Goal: Task Accomplishment & Management: Manage account settings

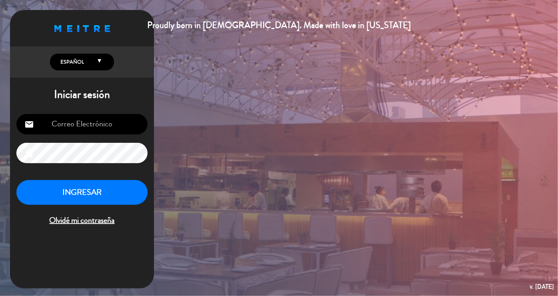
type input "[EMAIL_ADDRESS][DOMAIN_NAME]"
click at [60, 185] on button "INGRESAR" at bounding box center [81, 192] width 131 height 25
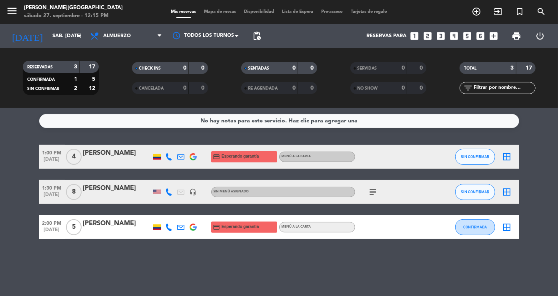
click at [94, 192] on div "[PERSON_NAME]" at bounding box center [117, 188] width 68 height 10
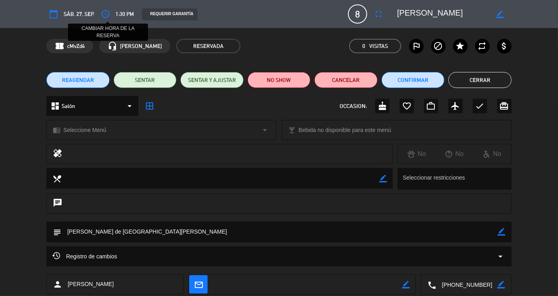
click at [107, 13] on icon "access_time" at bounding box center [106, 14] width 10 height 10
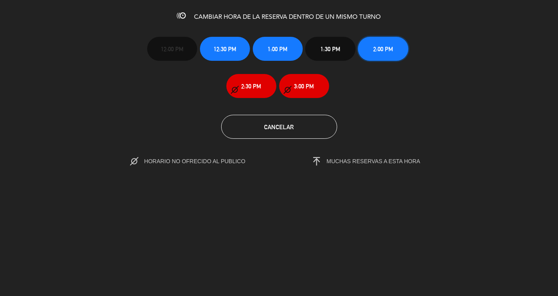
click at [390, 46] on span "2:00 PM" at bounding box center [383, 48] width 20 height 9
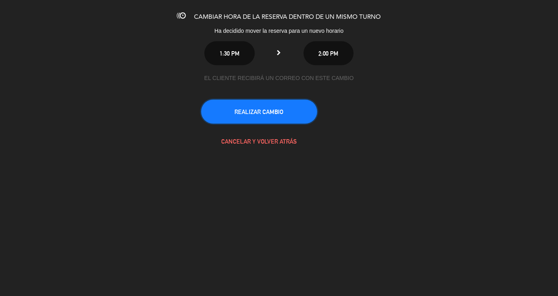
click at [271, 109] on button "REALIZAR CAMBIO" at bounding box center [259, 112] width 116 height 24
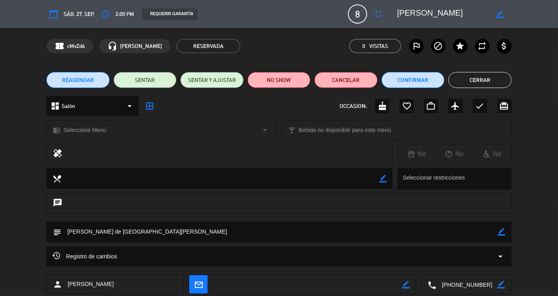
click at [482, 77] on button "Cerrar" at bounding box center [479, 80] width 63 height 16
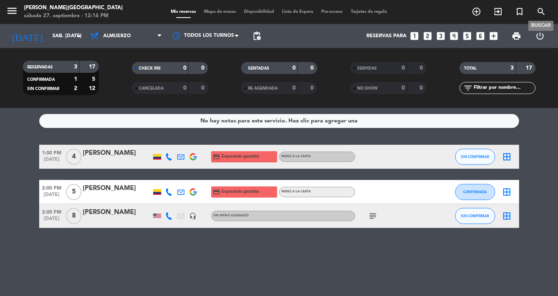
click at [537, 12] on icon "search" at bounding box center [541, 12] width 10 height 10
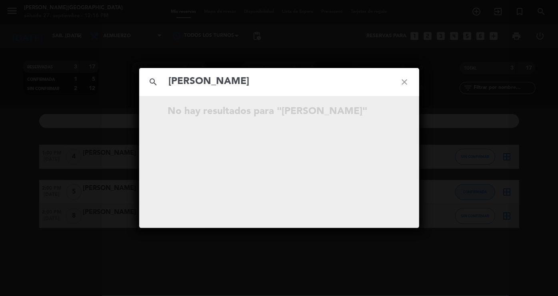
type input "[PERSON_NAME]"
click at [406, 85] on icon "close" at bounding box center [404, 82] width 29 height 29
click at [403, 76] on icon "close" at bounding box center [404, 82] width 29 height 29
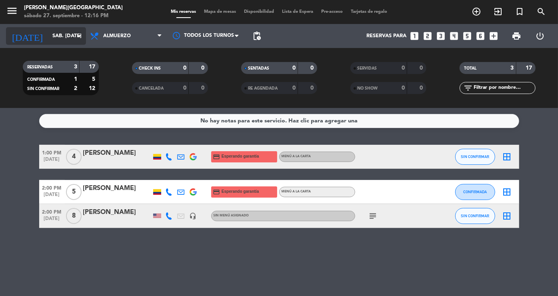
click at [69, 32] on input "sáb. [DATE]" at bounding box center [82, 36] width 68 height 14
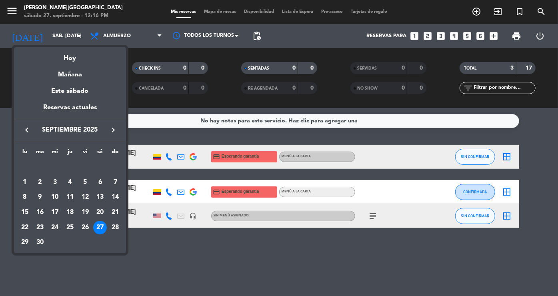
click at [112, 34] on div at bounding box center [279, 148] width 558 height 296
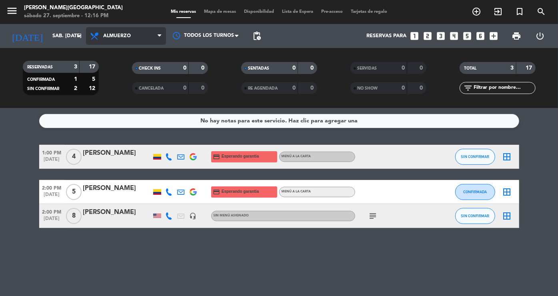
click at [108, 34] on span "Almuerzo" at bounding box center [117, 36] width 28 height 6
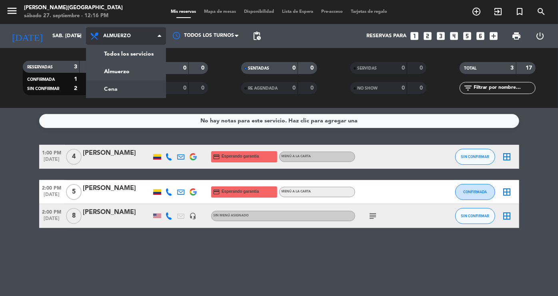
click at [111, 88] on div "menu [PERSON_NAME][GEOGRAPHIC_DATA] sábado 27. septiembre - 12:16 PM Mis reserv…" at bounding box center [279, 54] width 558 height 108
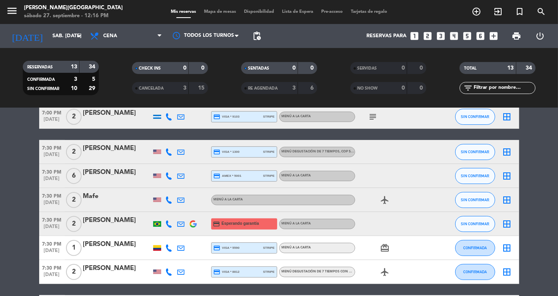
scroll to position [122, 0]
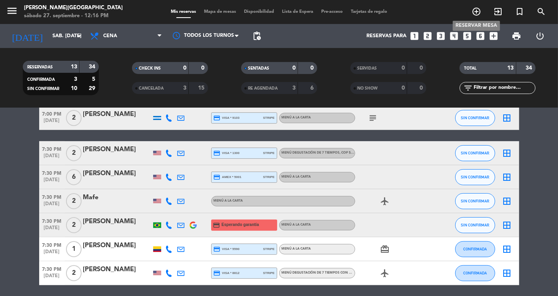
click at [474, 11] on icon "add_circle_outline" at bounding box center [477, 12] width 10 height 10
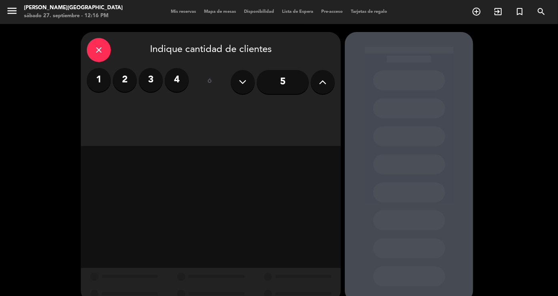
click at [119, 86] on label "2" at bounding box center [125, 80] width 24 height 24
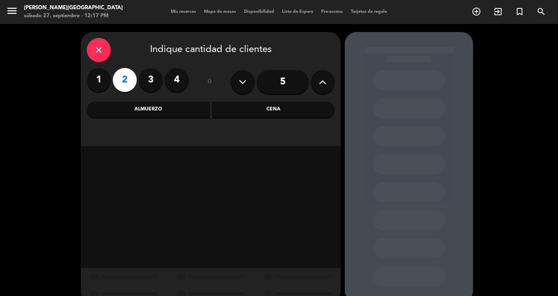
click at [279, 108] on div "Cena" at bounding box center [273, 110] width 123 height 16
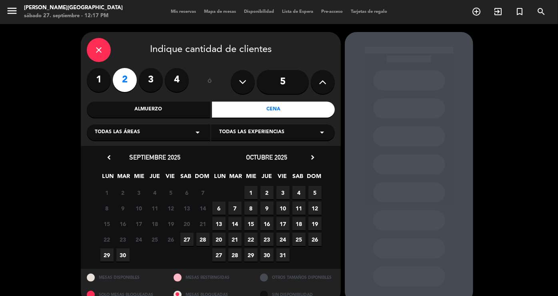
click at [188, 240] on span "27" at bounding box center [186, 239] width 13 height 13
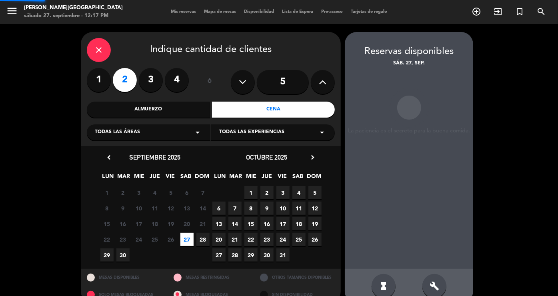
scroll to position [15, 0]
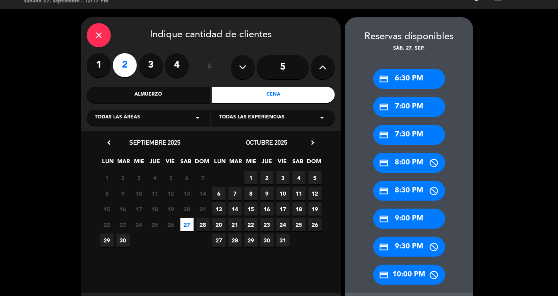
click at [419, 139] on div "credit_card 7:30 PM" at bounding box center [409, 135] width 72 height 20
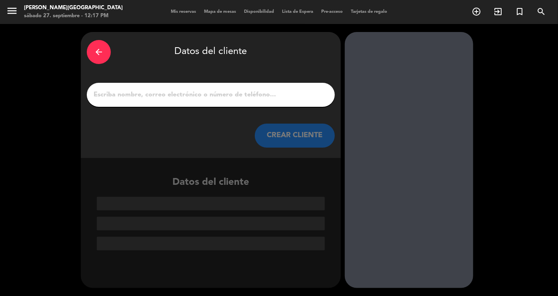
click at [193, 98] on input "1" at bounding box center [211, 94] width 236 height 11
paste input "[PERSON_NAME]"
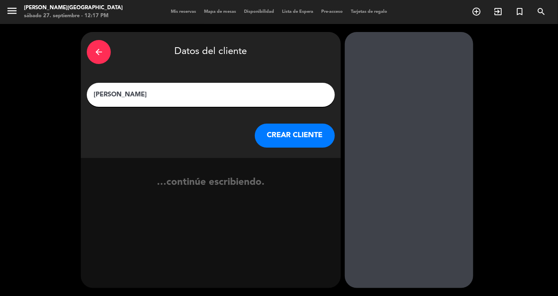
type input "[PERSON_NAME]"
click at [290, 133] on button "CREAR CLIENTE" at bounding box center [295, 136] width 80 height 24
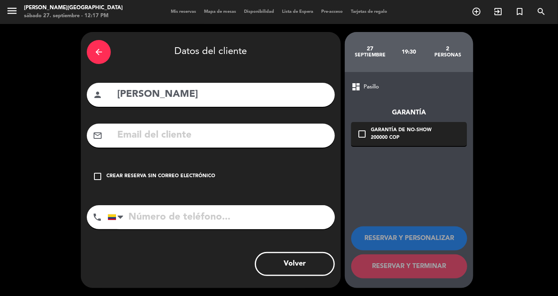
click at [191, 169] on div "check_box_outline_blank Crear reserva sin correo electrónico" at bounding box center [211, 176] width 248 height 24
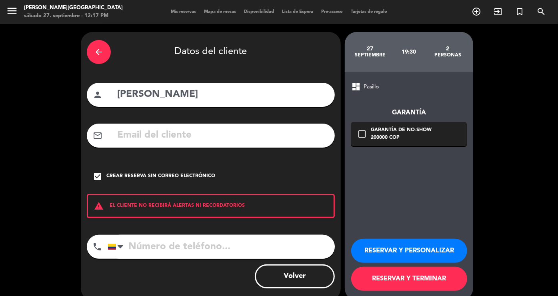
click at [403, 252] on button "RESERVAR Y PERSONALIZAR" at bounding box center [409, 251] width 116 height 24
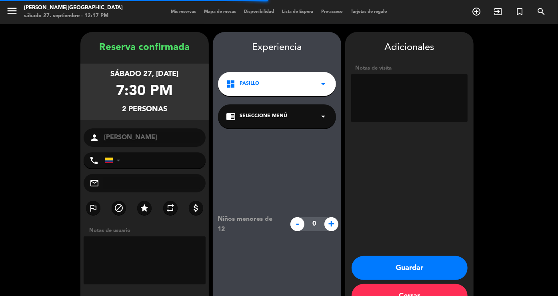
scroll to position [24, 0]
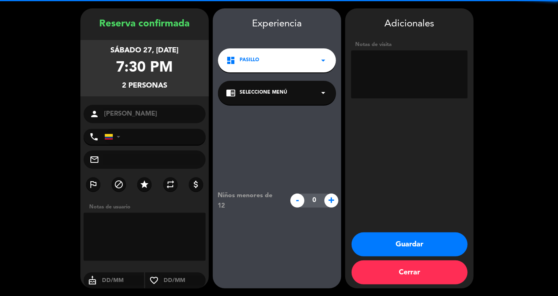
click at [388, 67] on textarea at bounding box center [409, 74] width 116 height 48
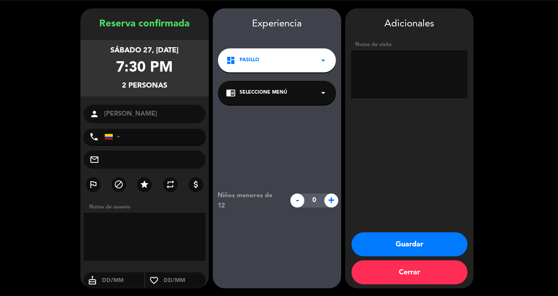
paste textarea "[PERSON_NAME]"
type textarea "[PERSON_NAME] - SANTA [PERSON_NAME]"
click at [415, 248] on button "Guardar" at bounding box center [410, 244] width 116 height 24
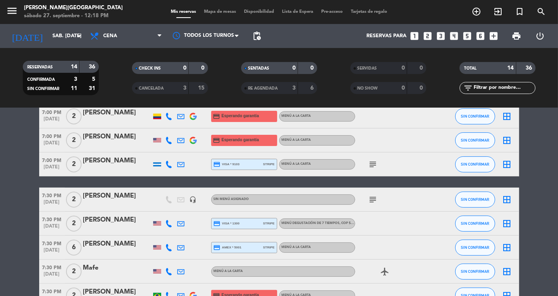
scroll to position [83, 0]
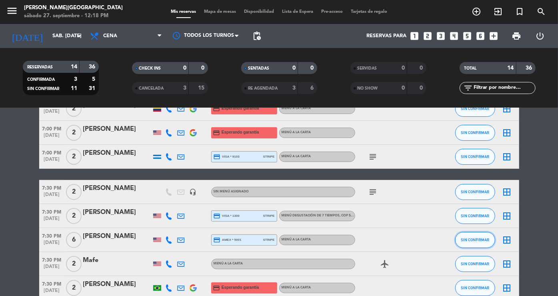
click at [474, 240] on span "SIN CONFIRMAR" at bounding box center [475, 240] width 28 height 4
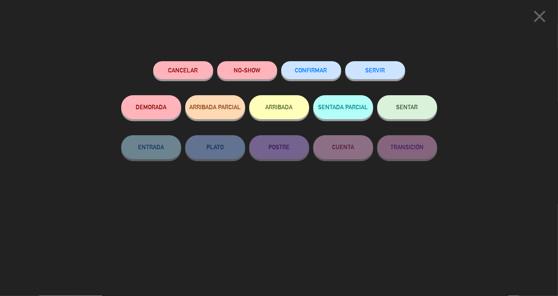
click at [315, 68] on span "CONFIRMAR" at bounding box center [311, 70] width 32 height 7
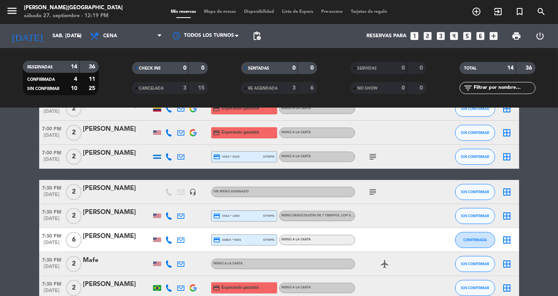
scroll to position [0, 0]
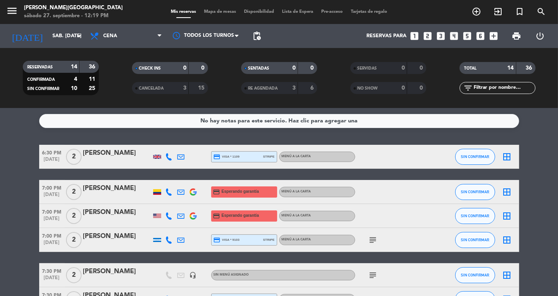
click at [136, 193] on div "[PERSON_NAME]" at bounding box center [117, 188] width 68 height 10
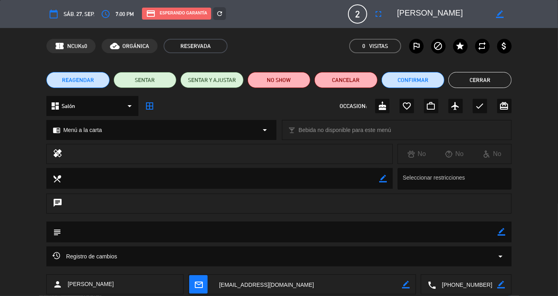
drag, startPoint x: 488, startPoint y: 283, endPoint x: 432, endPoint y: 290, distance: 56.5
click at [432, 290] on div "local_phone border_color" at bounding box center [466, 285] width 90 height 20
click at [414, 74] on button "Confirmar" at bounding box center [413, 80] width 63 height 16
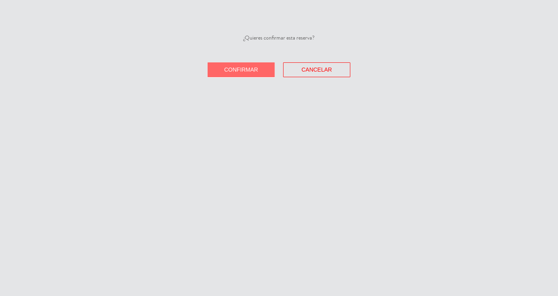
click at [250, 69] on span "Confirmar" at bounding box center [241, 69] width 34 height 6
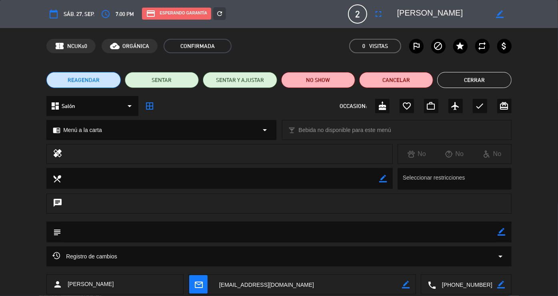
click at [482, 80] on button "Cerrar" at bounding box center [474, 80] width 74 height 16
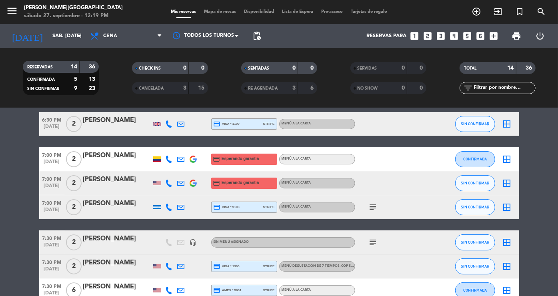
scroll to position [33, 0]
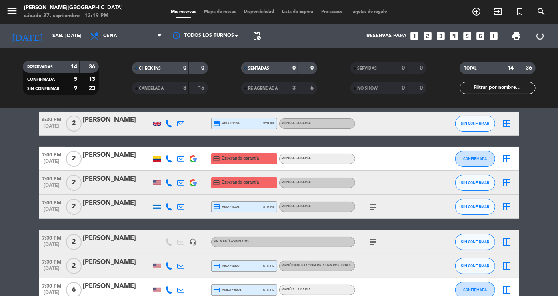
click at [116, 181] on div "[PERSON_NAME]" at bounding box center [117, 179] width 68 height 10
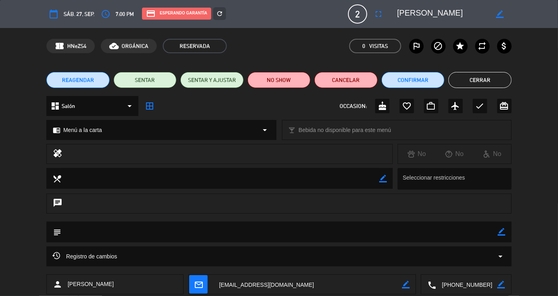
drag, startPoint x: 490, startPoint y: 288, endPoint x: 430, endPoint y: 285, distance: 59.7
click at [430, 285] on div "local_phone border_color" at bounding box center [466, 285] width 90 height 20
click at [476, 80] on button "Cerrar" at bounding box center [479, 80] width 63 height 16
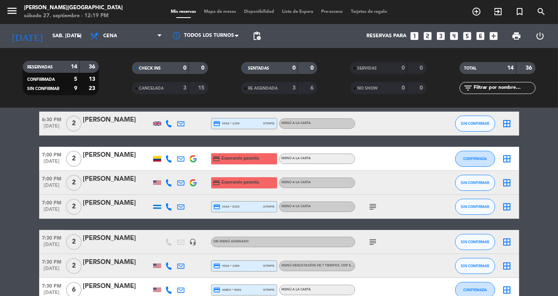
click at [126, 205] on div "[PERSON_NAME]" at bounding box center [117, 203] width 68 height 10
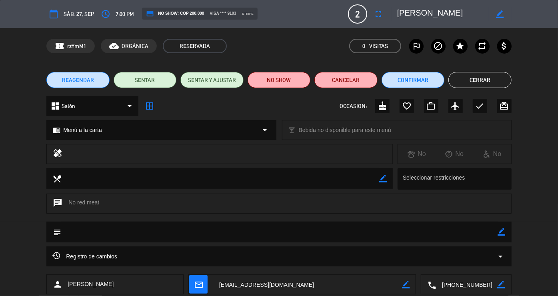
drag, startPoint x: 485, startPoint y: 283, endPoint x: 423, endPoint y: 280, distance: 61.7
click at [423, 280] on div "local_phone border_color" at bounding box center [466, 285] width 90 height 20
click at [484, 82] on button "Cerrar" at bounding box center [479, 80] width 63 height 16
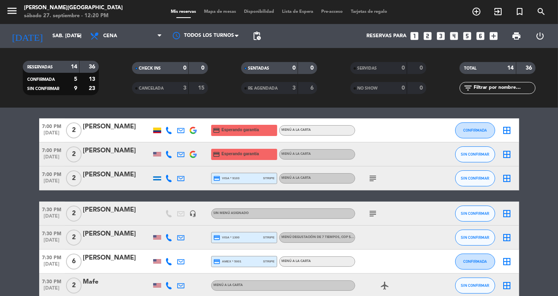
scroll to position [62, 0]
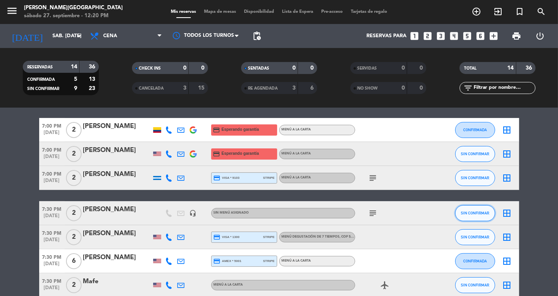
click at [472, 217] on button "SIN CONFIRMAR" at bounding box center [475, 213] width 40 height 16
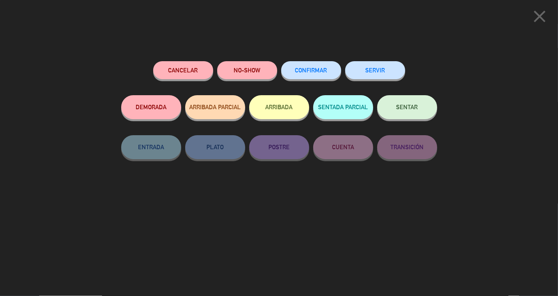
click at [320, 69] on span "CONFIRMAR" at bounding box center [311, 70] width 32 height 7
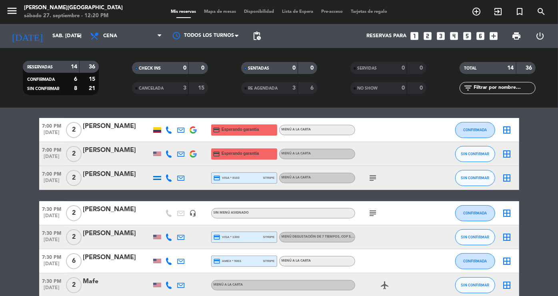
click at [122, 238] on div "[PERSON_NAME]" at bounding box center [117, 233] width 68 height 10
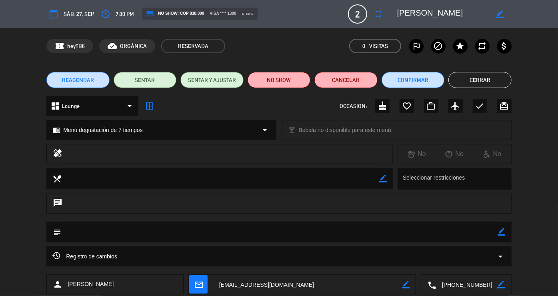
drag, startPoint x: 488, startPoint y: 284, endPoint x: 410, endPoint y: 285, distance: 77.6
click at [410, 285] on div "person [PERSON_NAME] mail_outline border_color local_phone border_color" at bounding box center [278, 284] width 465 height 20
drag, startPoint x: 468, startPoint y: 18, endPoint x: 395, endPoint y: 18, distance: 72.8
click at [395, 18] on div "border_color" at bounding box center [452, 14] width 120 height 14
click at [482, 76] on button "Cerrar" at bounding box center [479, 80] width 63 height 16
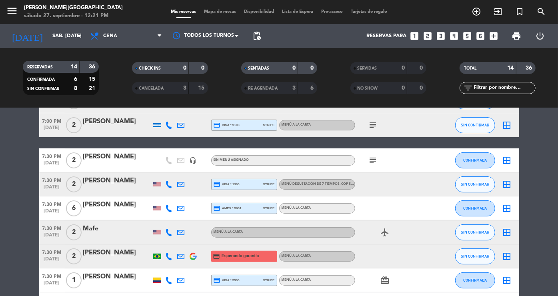
scroll to position [116, 0]
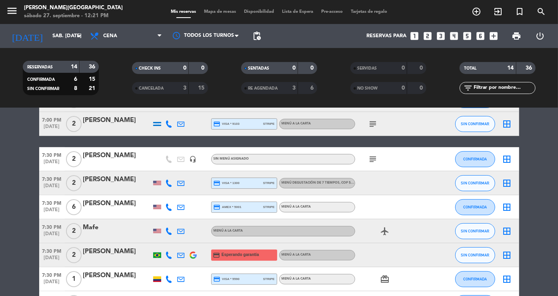
click at [108, 226] on div "Mafe" at bounding box center [117, 227] width 68 height 10
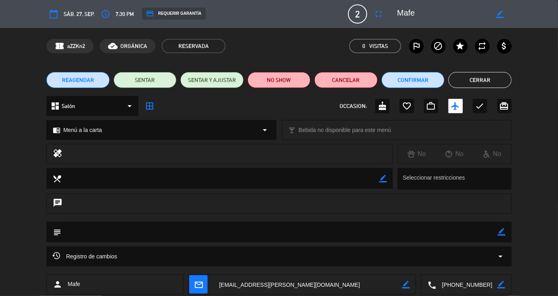
scroll to position [16, 0]
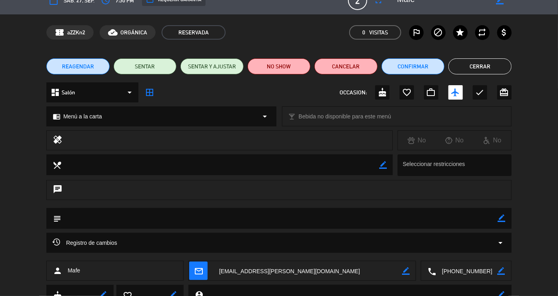
drag, startPoint x: 481, startPoint y: 284, endPoint x: 426, endPoint y: 292, distance: 55.0
click at [426, 292] on div "calendar_today sáb. 27, sep. access_time 7:30 PM credit_card REQUERIR GARANTÍA …" at bounding box center [279, 148] width 558 height 296
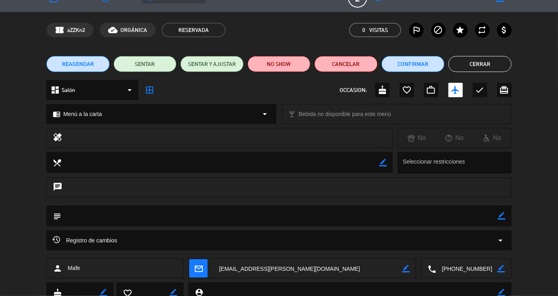
click at [477, 61] on button "Cerrar" at bounding box center [479, 64] width 63 height 16
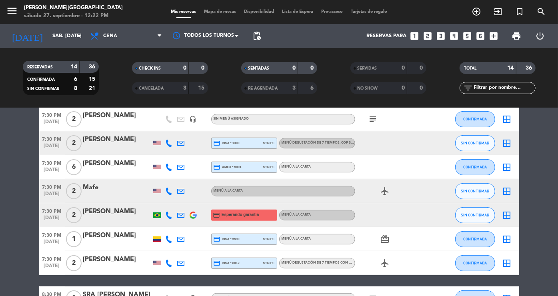
scroll to position [157, 0]
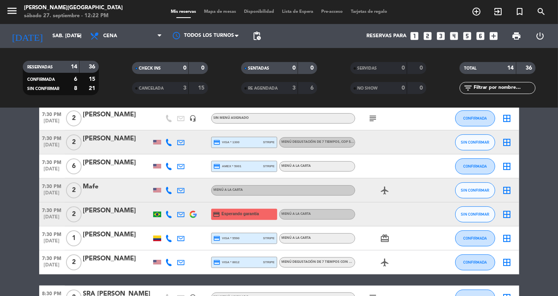
click at [126, 214] on div "[PERSON_NAME]" at bounding box center [117, 211] width 68 height 10
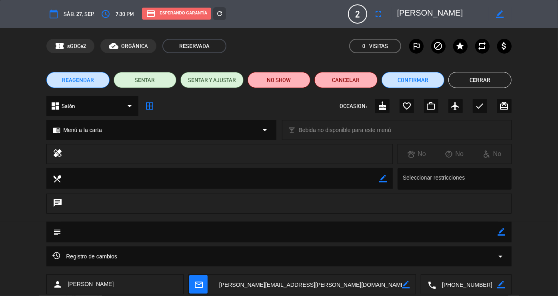
drag, startPoint x: 494, startPoint y: 284, endPoint x: 421, endPoint y: 286, distance: 72.8
click at [421, 286] on div "local_phone border_color" at bounding box center [466, 285] width 90 height 20
drag, startPoint x: 458, startPoint y: 14, endPoint x: 398, endPoint y: 22, distance: 59.7
click at [398, 22] on div "calendar_today sáb. 27, sep. access_time 7:30 PM credit_card Esperando garantía…" at bounding box center [278, 13] width 465 height 19
click at [467, 76] on button "Cerrar" at bounding box center [479, 80] width 63 height 16
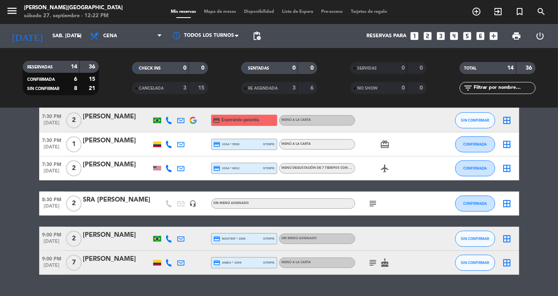
scroll to position [253, 0]
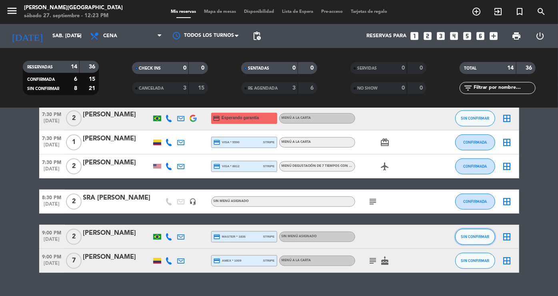
click at [475, 235] on span "SIN CONFIRMAR" at bounding box center [475, 236] width 28 height 4
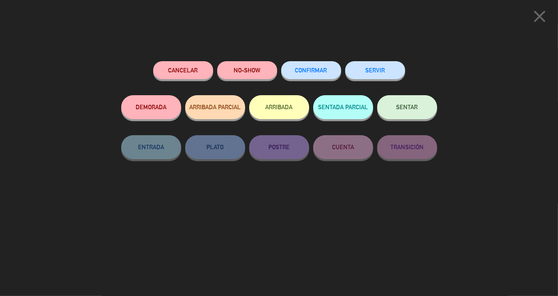
click at [303, 68] on span "CONFIRMAR" at bounding box center [311, 70] width 32 height 7
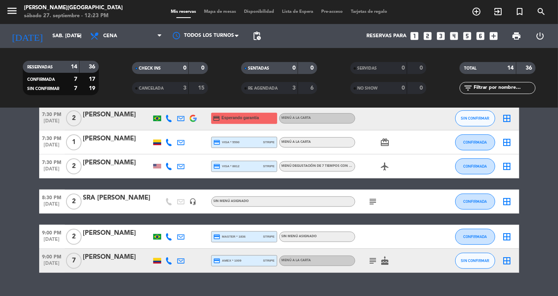
click at [102, 258] on div "[PERSON_NAME]" at bounding box center [117, 257] width 68 height 10
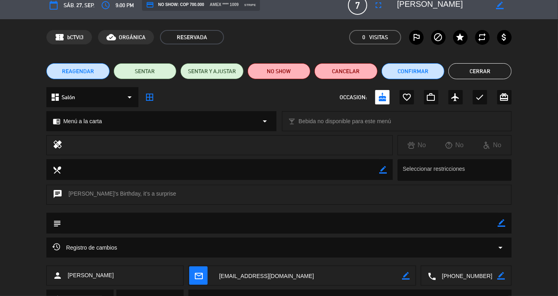
drag, startPoint x: 488, startPoint y: 286, endPoint x: 420, endPoint y: 292, distance: 67.9
click at [420, 292] on div "calendar_today sáb. 27, sep. access_time 9:00 PM credit_card NO SHOW: COP 700.0…" at bounding box center [279, 148] width 558 height 296
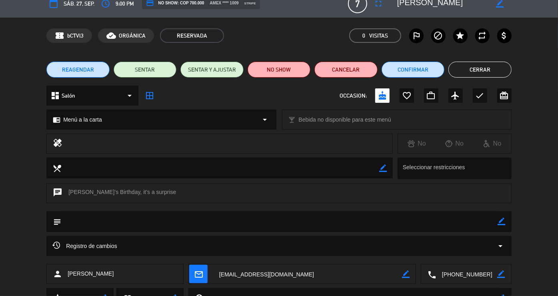
scroll to position [0, 0]
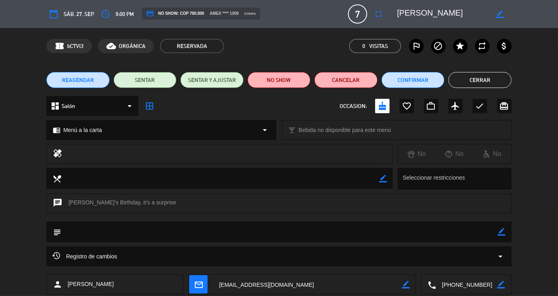
drag, startPoint x: 464, startPoint y: 19, endPoint x: 390, endPoint y: 12, distance: 73.9
click at [390, 12] on editable-input "border_color" at bounding box center [450, 14] width 124 height 14
click at [480, 83] on button "Cerrar" at bounding box center [479, 80] width 63 height 16
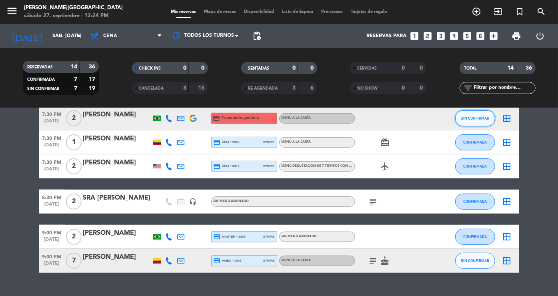
click at [467, 122] on button "SIN CONFIRMAR" at bounding box center [475, 118] width 40 height 16
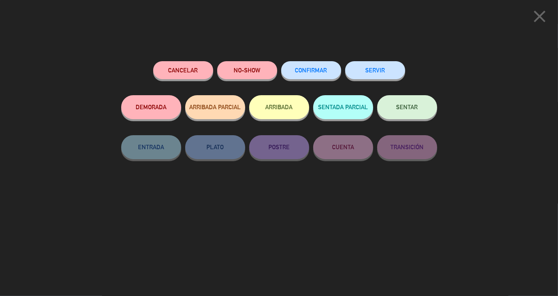
click at [318, 68] on span "CONFIRMAR" at bounding box center [311, 70] width 32 height 7
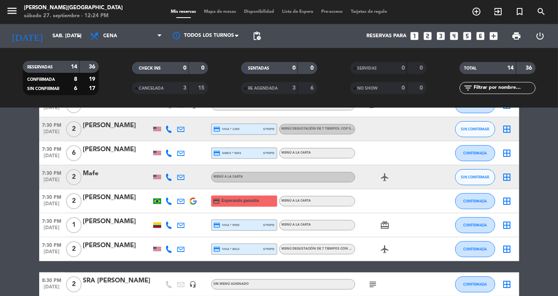
scroll to position [169, 0]
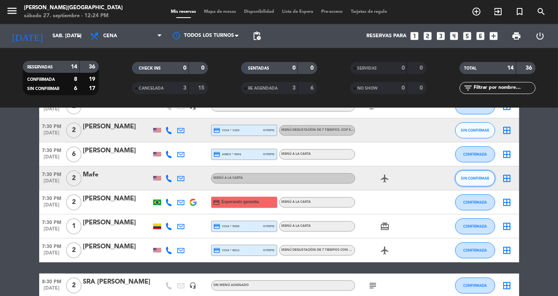
click at [466, 177] on span "SIN CONFIRMAR" at bounding box center [475, 178] width 28 height 4
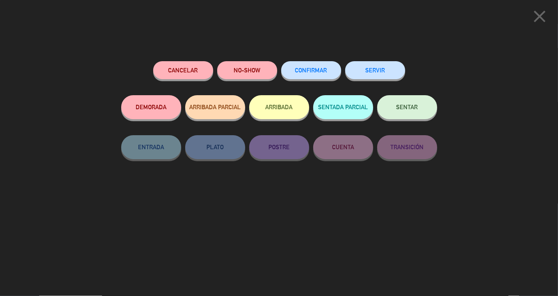
click at [318, 73] on span "CONFIRMAR" at bounding box center [311, 70] width 32 height 7
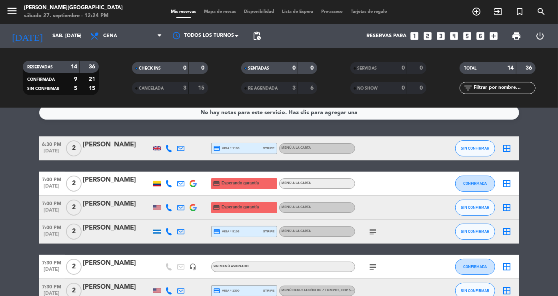
scroll to position [8, 0]
click at [100, 149] on div "[PERSON_NAME]" at bounding box center [117, 145] width 68 height 10
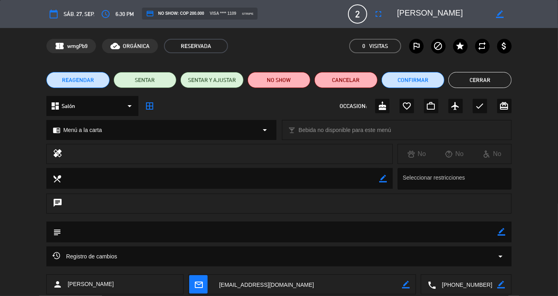
drag, startPoint x: 490, startPoint y: 285, endPoint x: 416, endPoint y: 282, distance: 73.7
click at [416, 282] on div "person [PERSON_NAME] mail_outline border_color local_phone border_color" at bounding box center [278, 284] width 465 height 20
drag, startPoint x: 470, startPoint y: 16, endPoint x: 386, endPoint y: 13, distance: 83.3
click at [386, 13] on div "calendar_today sáb. 27, sep. access_time 6:30 PM credit_card NO SHOW: COP 200.0…" at bounding box center [278, 13] width 465 height 19
